Goal: Find specific page/section

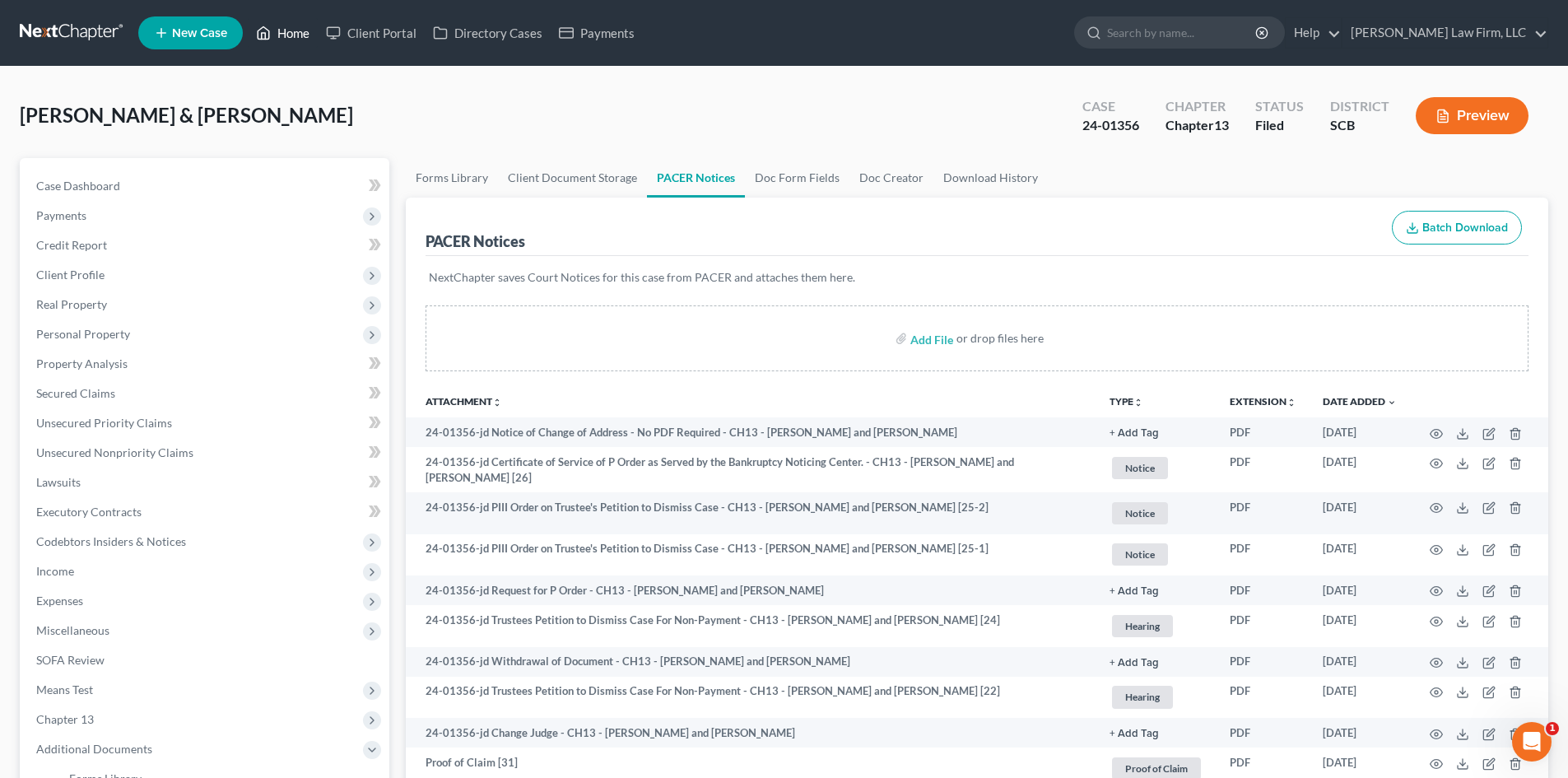
click at [307, 29] on link "Home" at bounding box center [282, 33] width 70 height 29
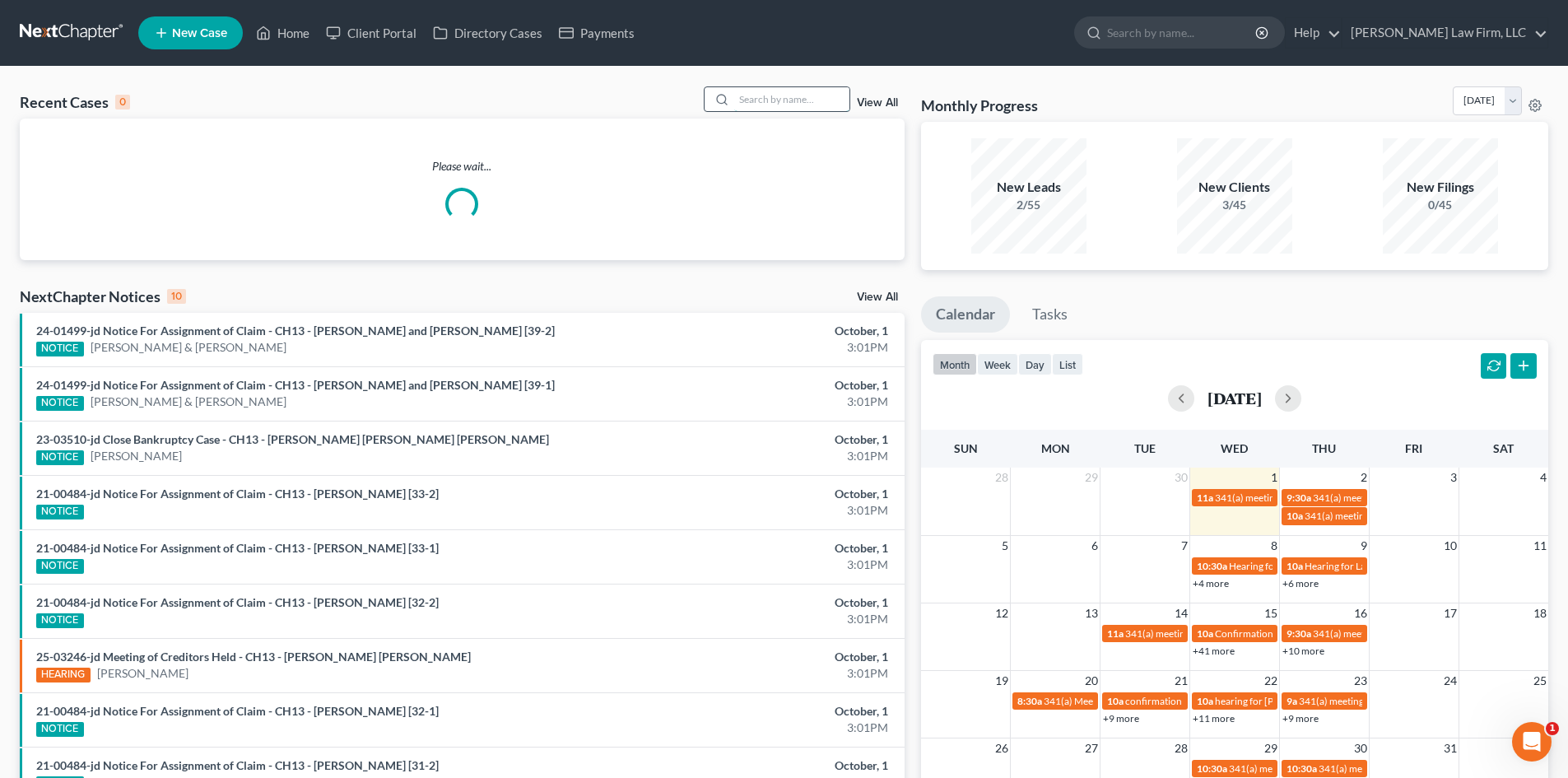
click at [757, 95] on input "search" at bounding box center [791, 99] width 115 height 24
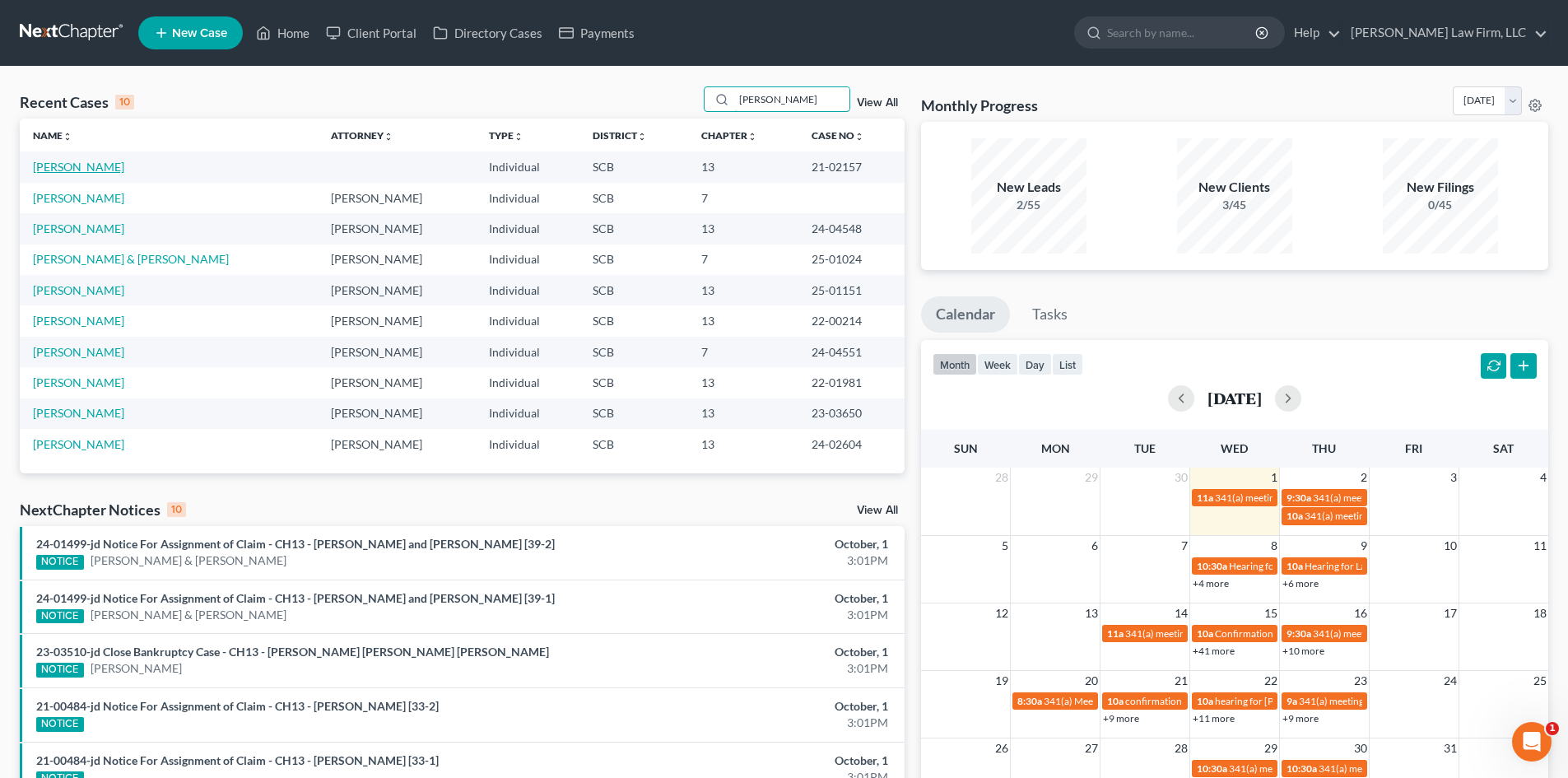
type input "[PERSON_NAME]"
click at [102, 163] on link "[PERSON_NAME]" at bounding box center [79, 167] width 92 height 14
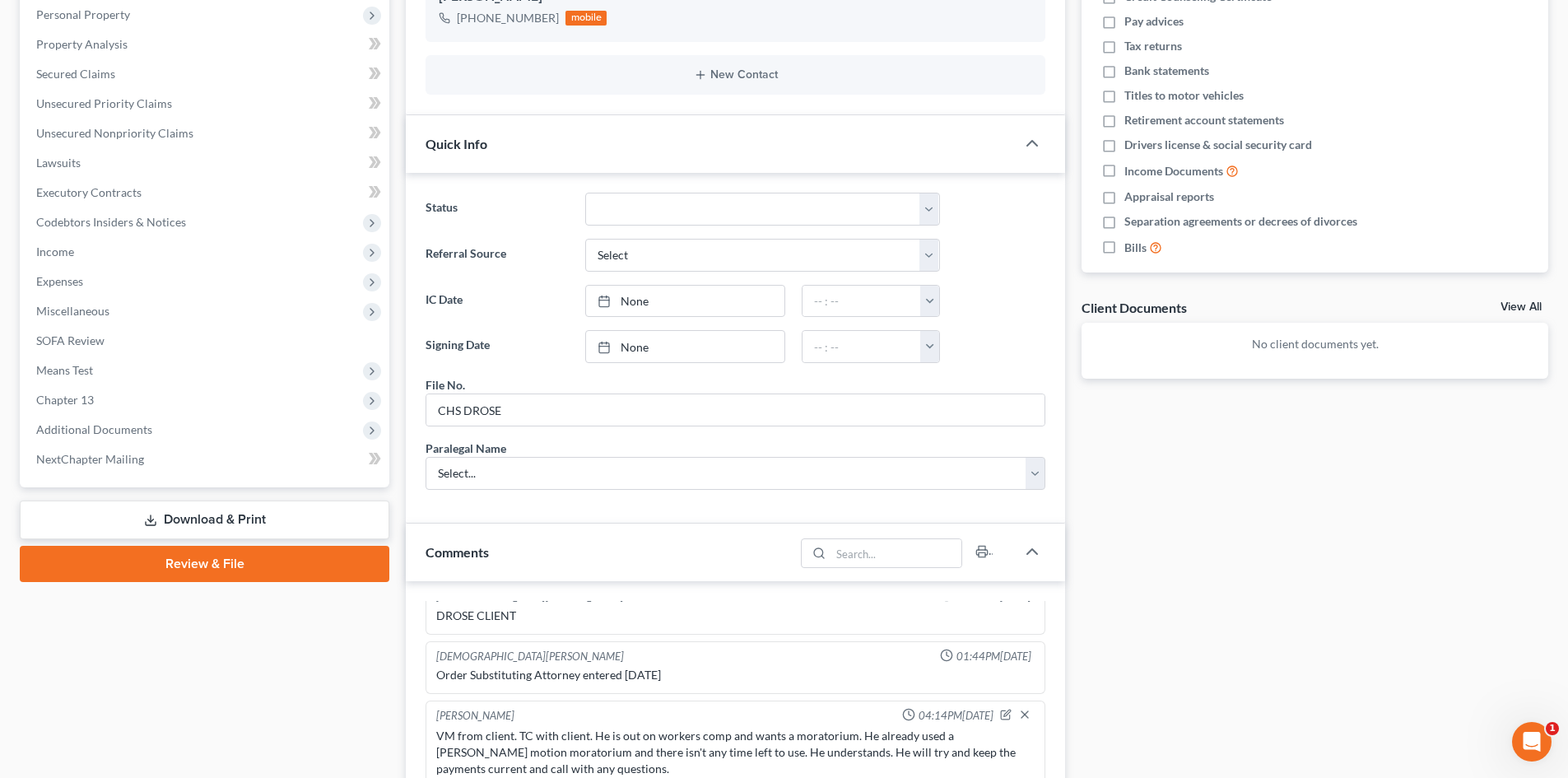
scroll to position [290, 0]
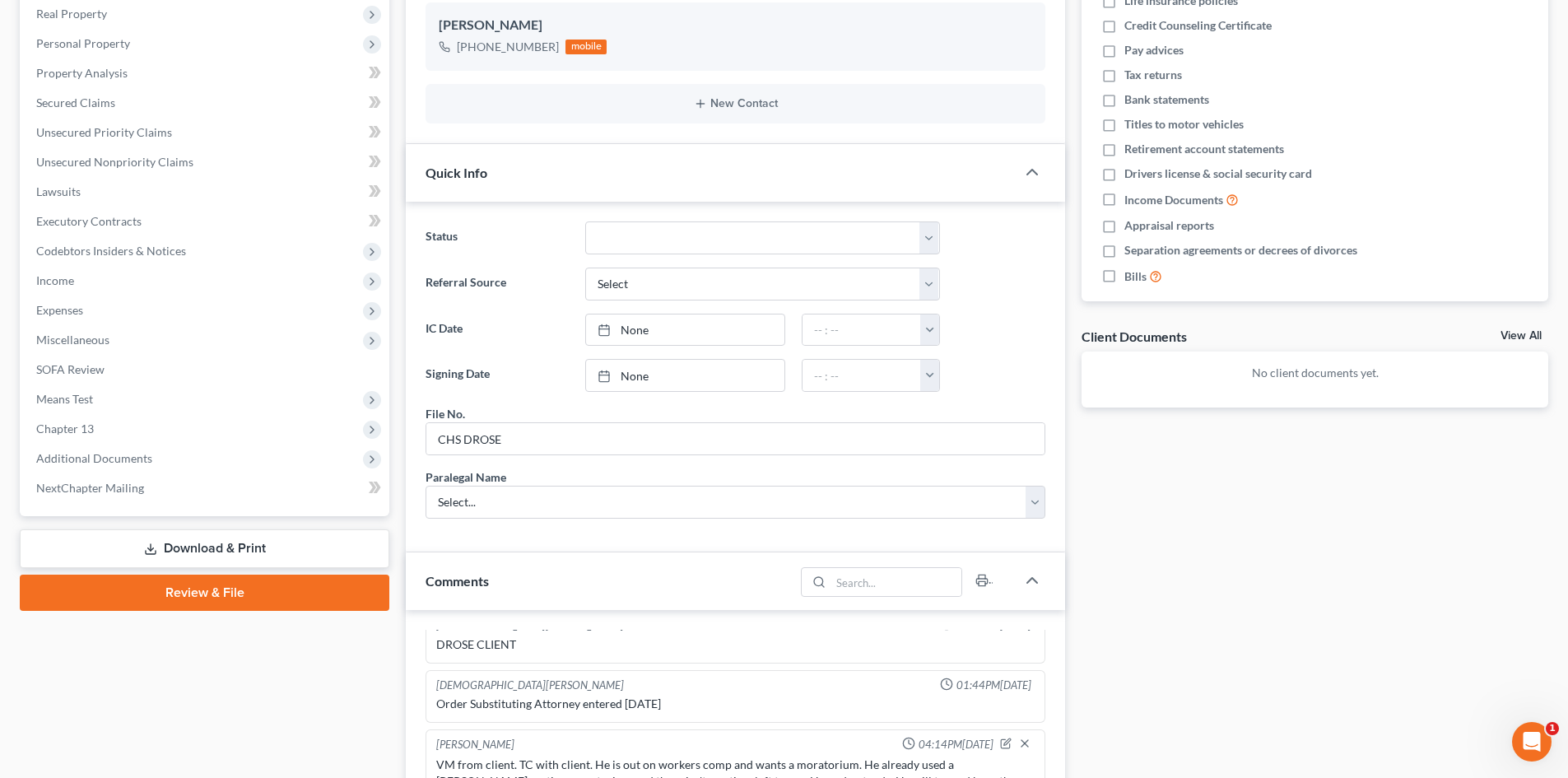
click at [1510, 335] on link "View All" at bounding box center [1521, 335] width 41 height 11
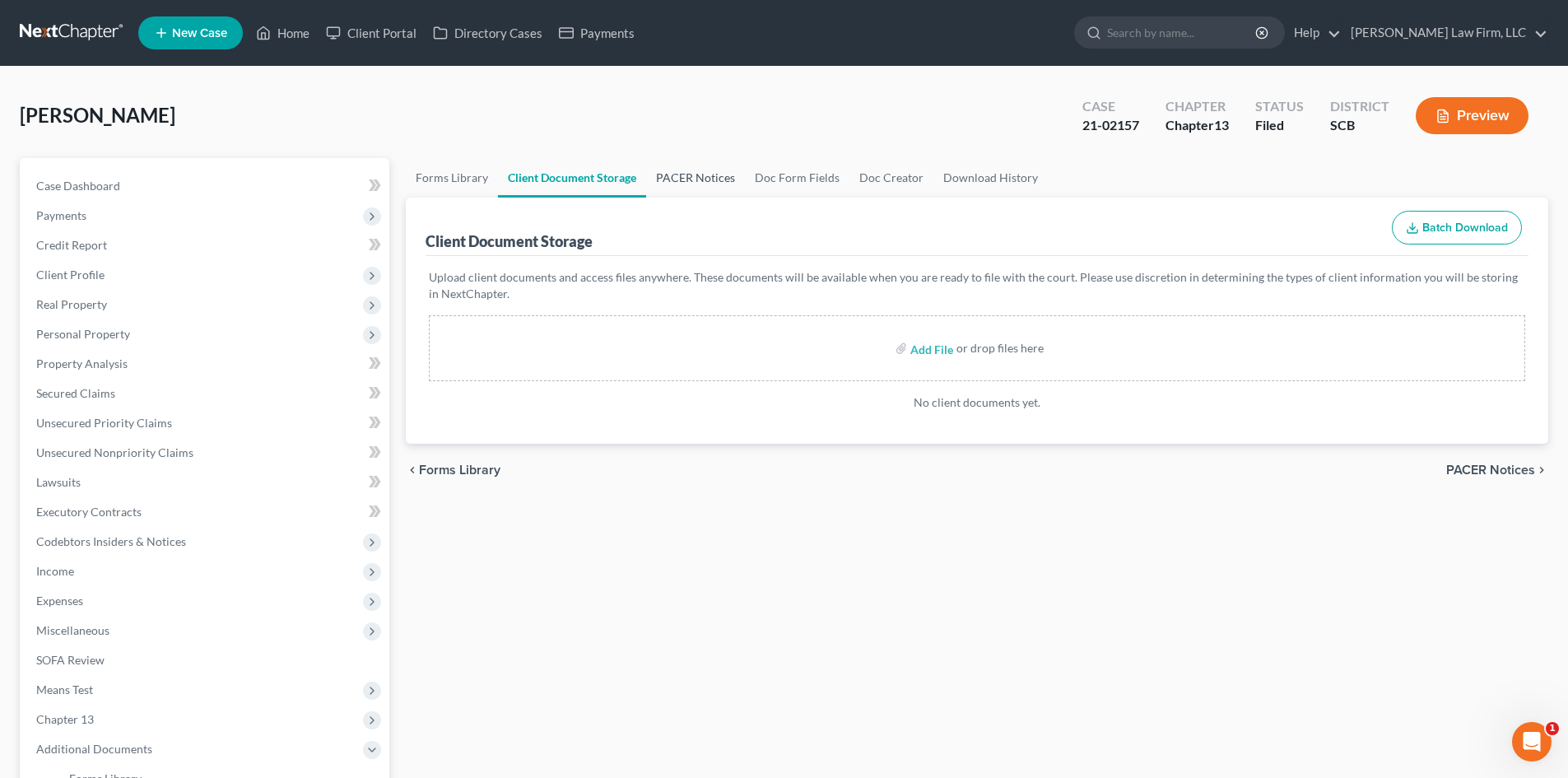
click at [697, 176] on link "PACER Notices" at bounding box center [695, 178] width 98 height 40
